Goal: Task Accomplishment & Management: Complete application form

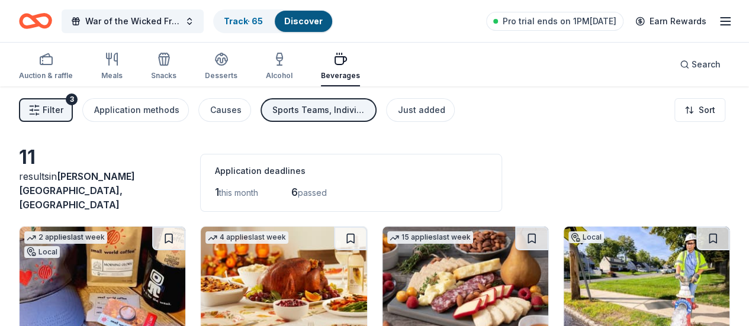
scroll to position [217, 0]
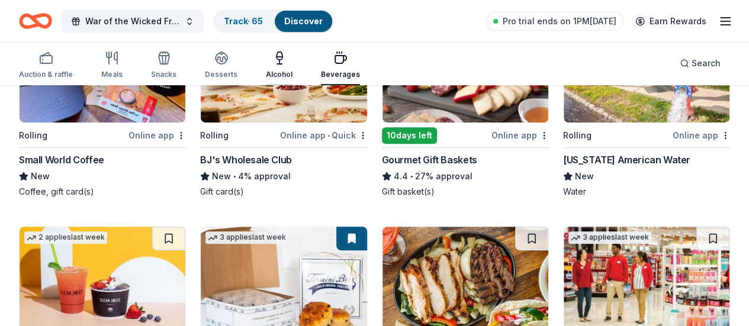
click at [287, 57] on icon "button" at bounding box center [280, 58] width 14 height 14
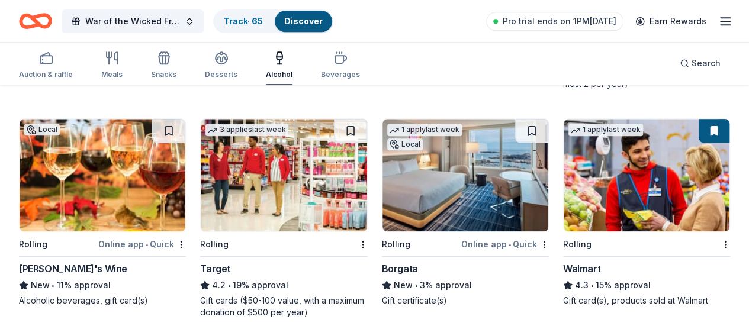
scroll to position [571, 0]
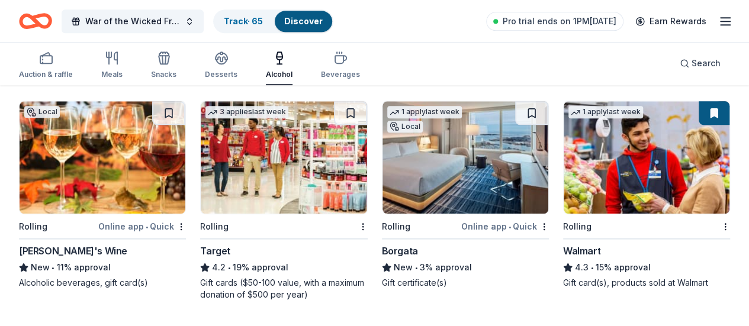
click at [383, 188] on img at bounding box center [466, 157] width 166 height 113
click at [383, 192] on img at bounding box center [466, 157] width 166 height 113
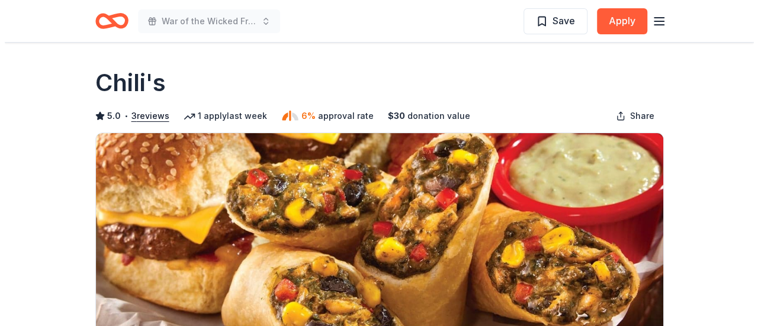
scroll to position [217, 0]
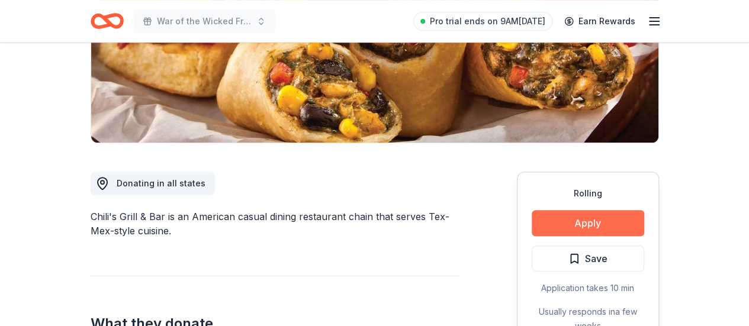
click at [622, 225] on button "Apply" at bounding box center [588, 223] width 113 height 26
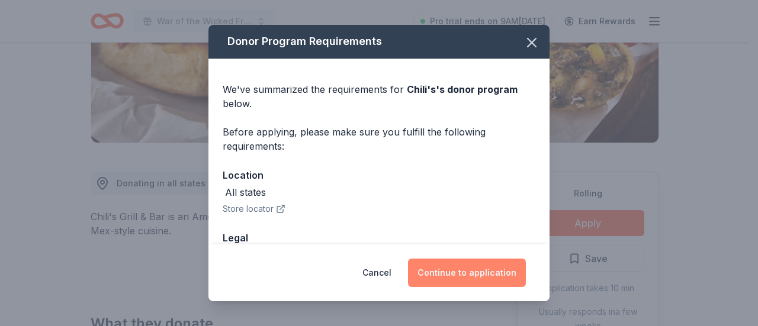
click at [475, 274] on button "Continue to application" at bounding box center [467, 273] width 118 height 28
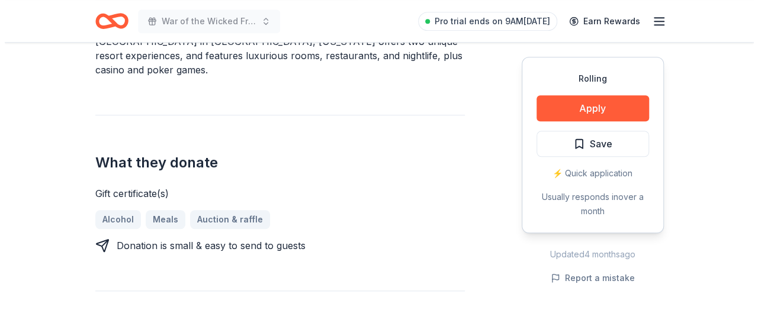
scroll to position [434, 0]
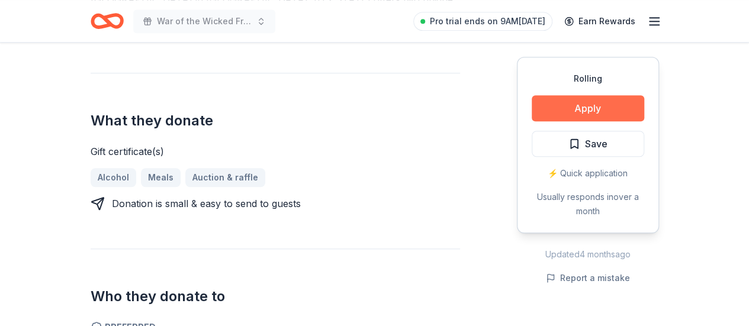
click at [595, 114] on button "Apply" at bounding box center [588, 108] width 113 height 26
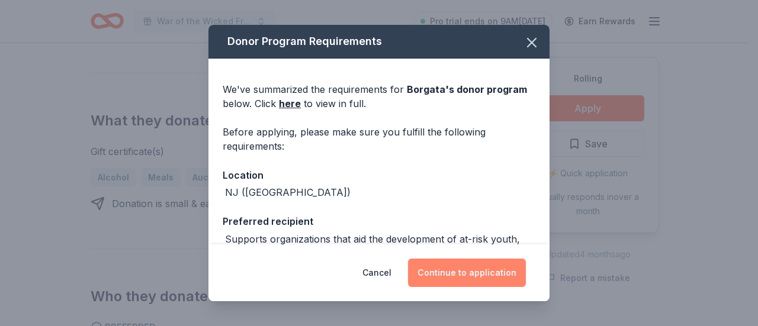
click at [465, 277] on button "Continue to application" at bounding box center [467, 273] width 118 height 28
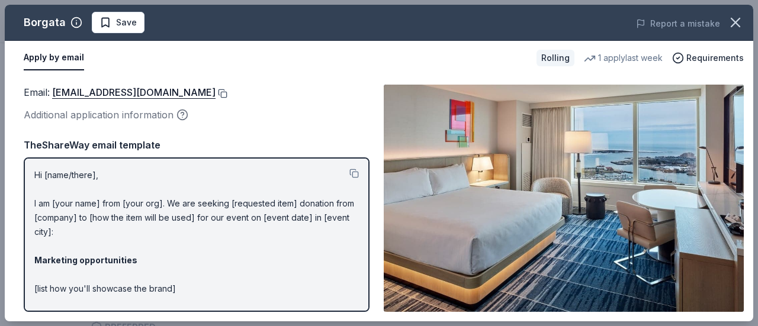
click at [216, 97] on button at bounding box center [222, 93] width 12 height 9
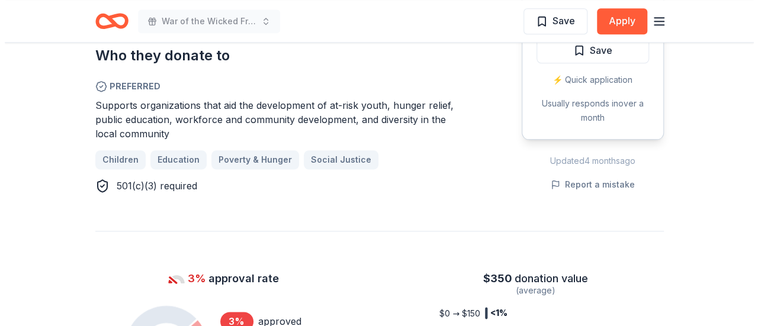
scroll to position [434, 0]
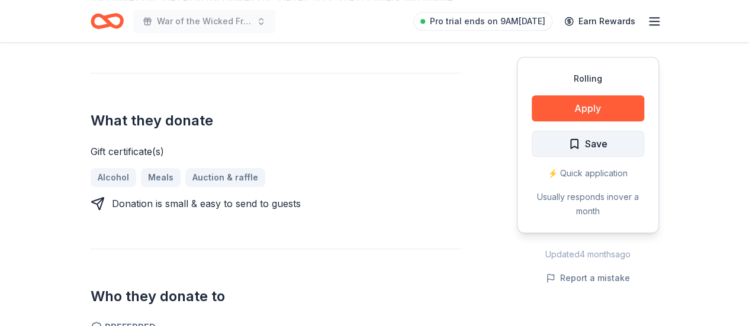
click at [622, 151] on button "Save" at bounding box center [588, 144] width 113 height 26
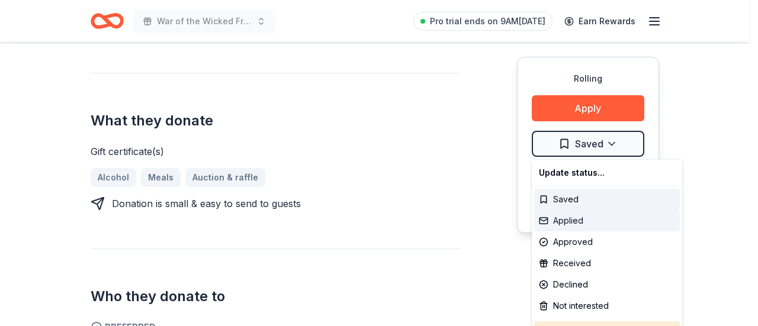
click at [603, 227] on div "Applied" at bounding box center [607, 220] width 146 height 21
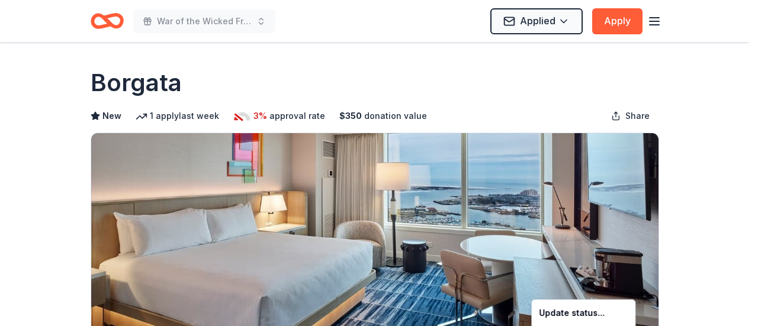
scroll to position [0, 0]
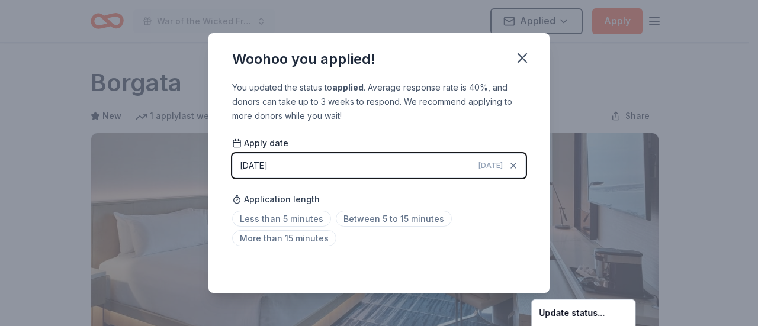
click at [521, 60] on html "War of the Wicked Friendly 10uC Applied Apply Rolling Share Borgata New 1 apply…" at bounding box center [379, 163] width 758 height 326
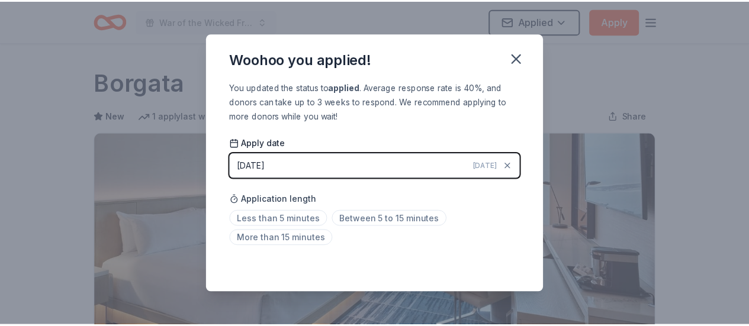
scroll to position [312, 0]
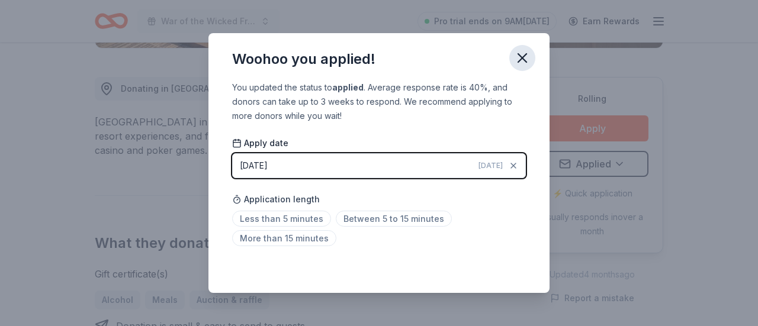
click at [526, 55] on icon "button" at bounding box center [522, 58] width 8 height 8
